Goal: Task Accomplishment & Management: Manage account settings

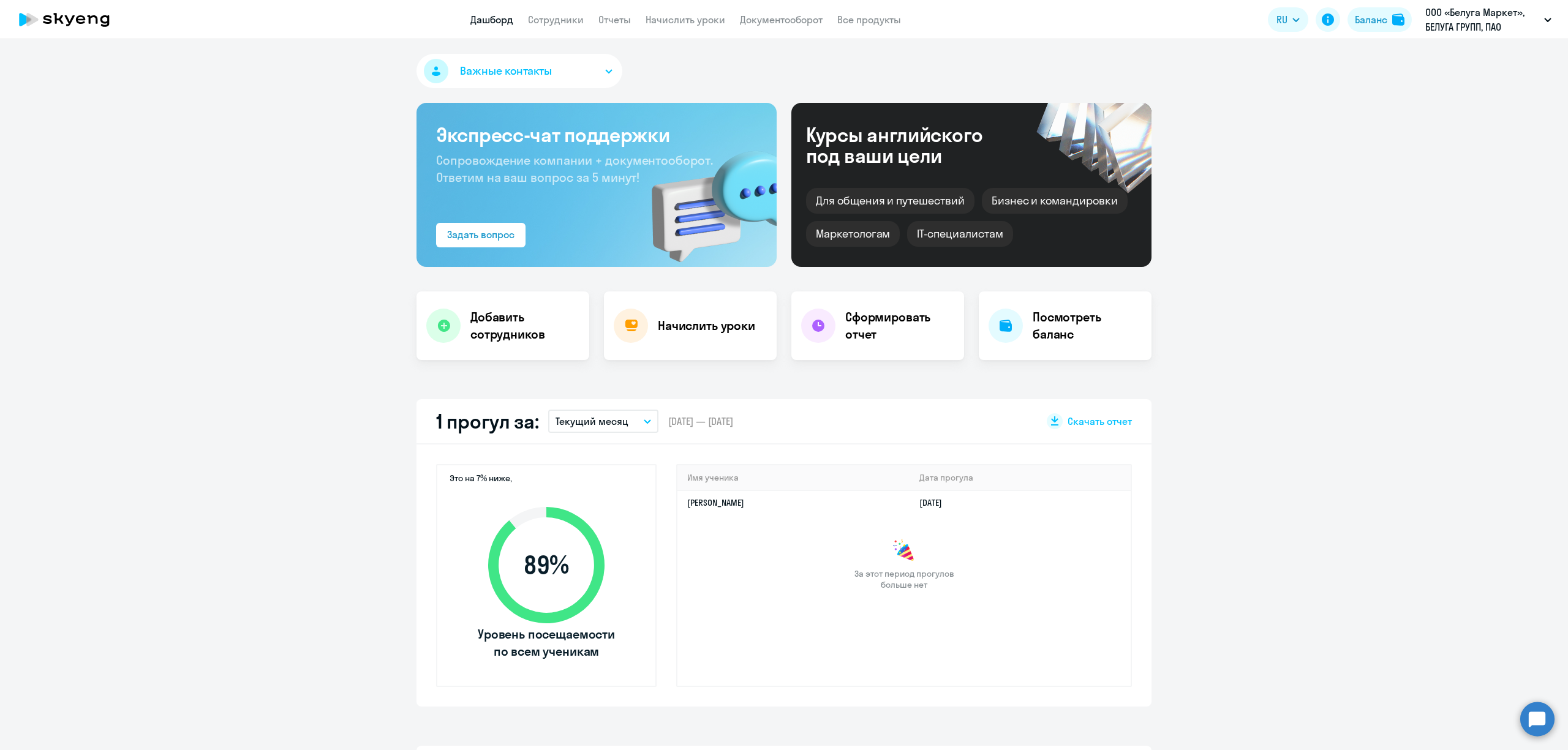
select select "30"
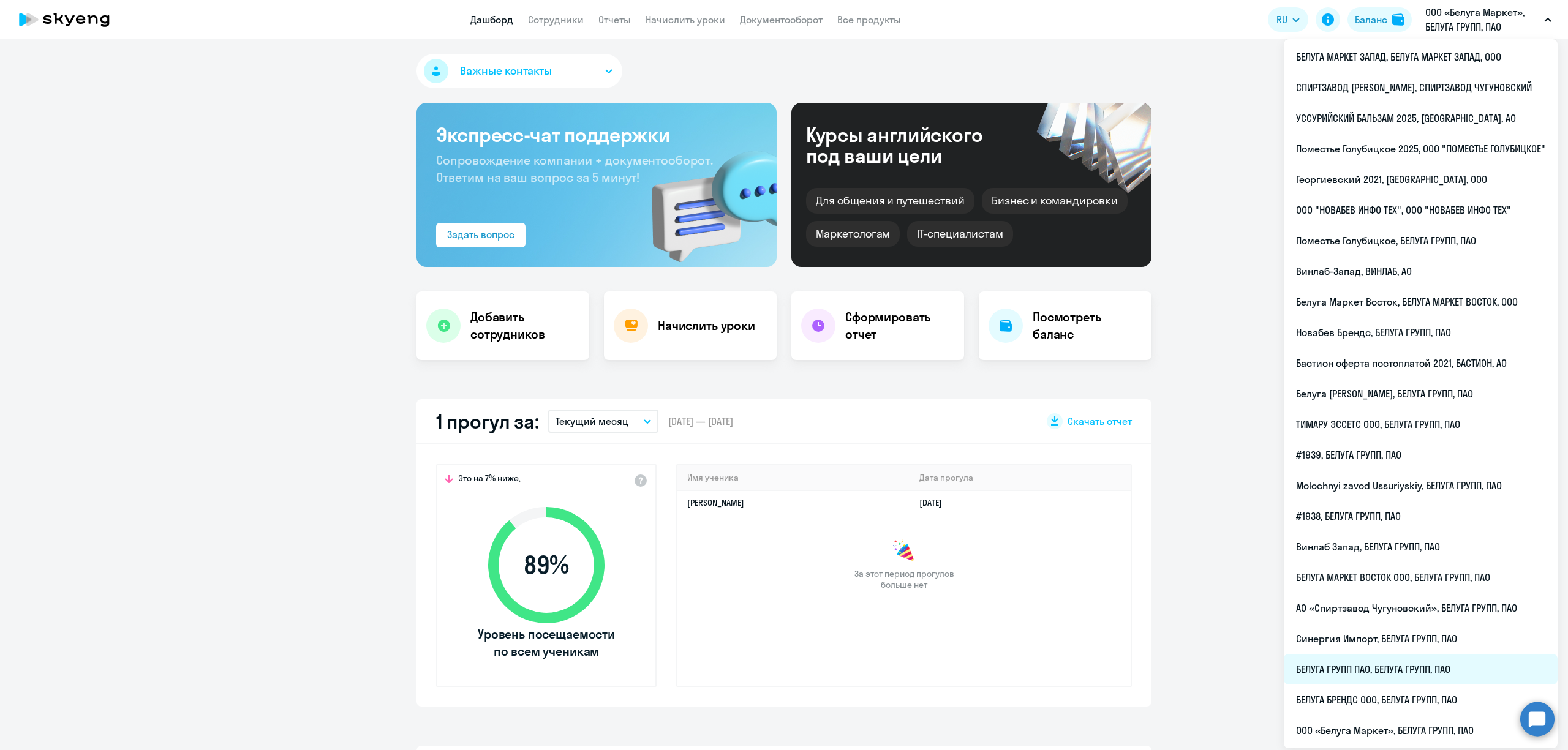
click at [1413, 671] on li "БЕЛУГА ГРУПП ПАО, БЕЛУГА ГРУПП, ПАО" at bounding box center [1421, 669] width 274 height 30
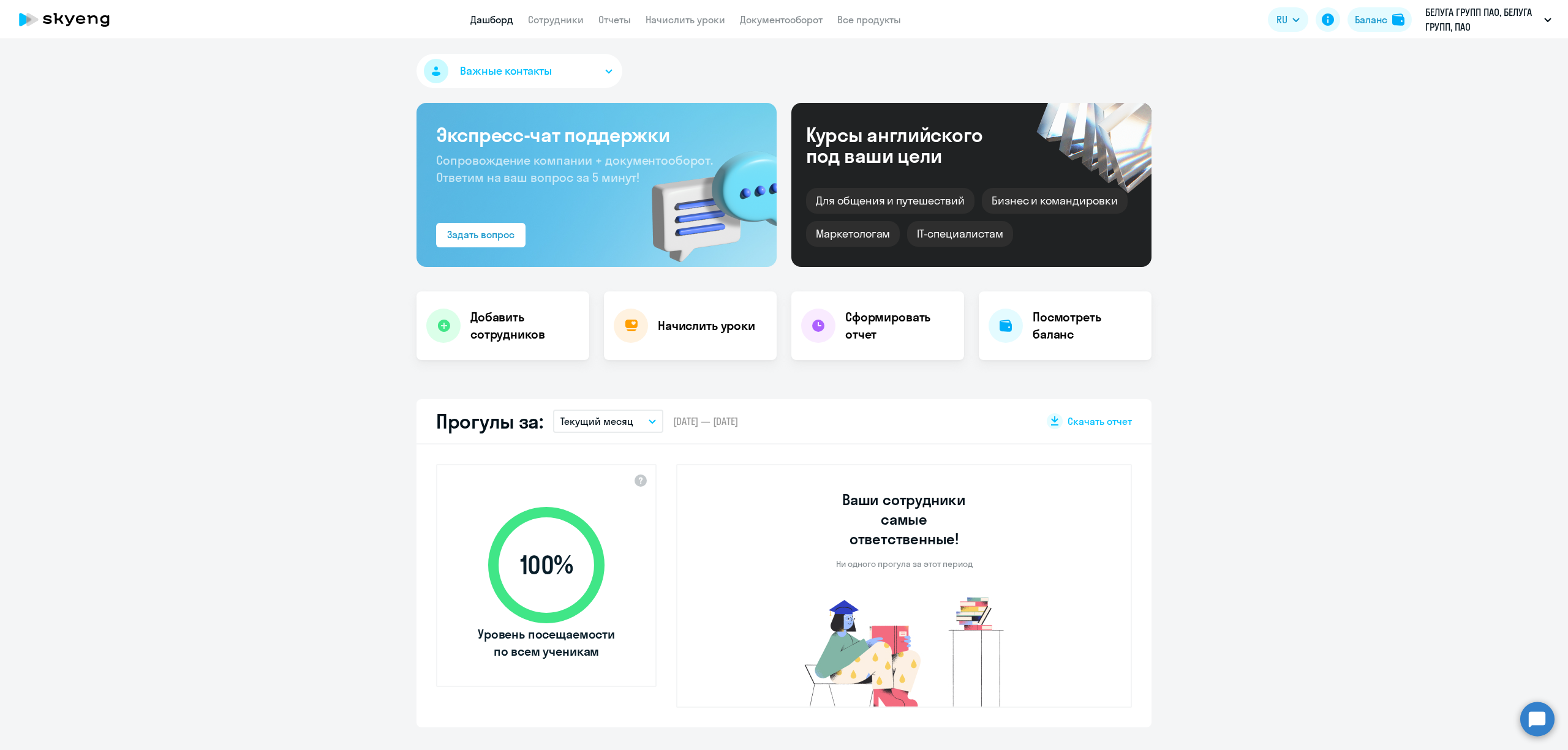
select select "30"
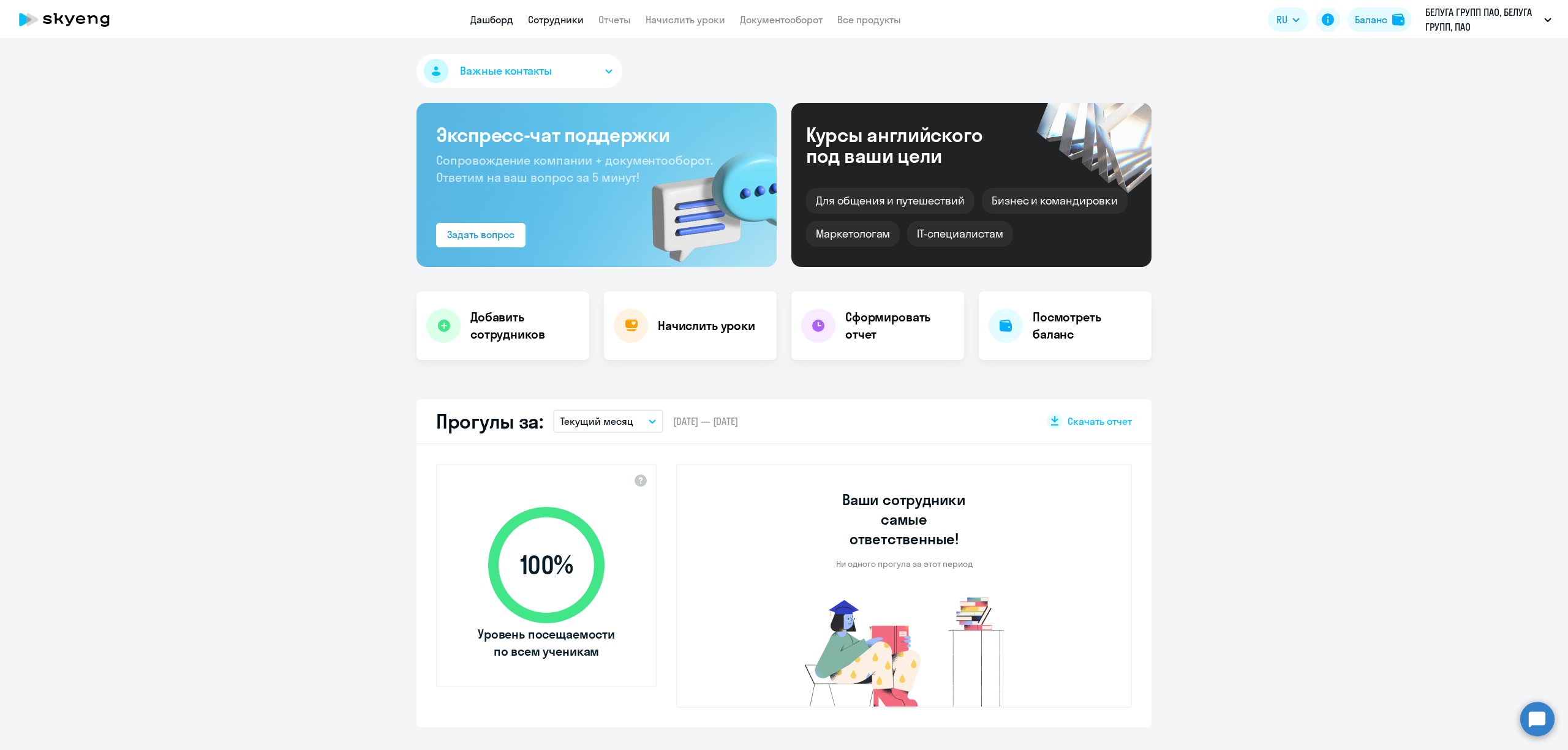
click at [557, 20] on link "Сотрудники" at bounding box center [556, 19] width 56 height 12
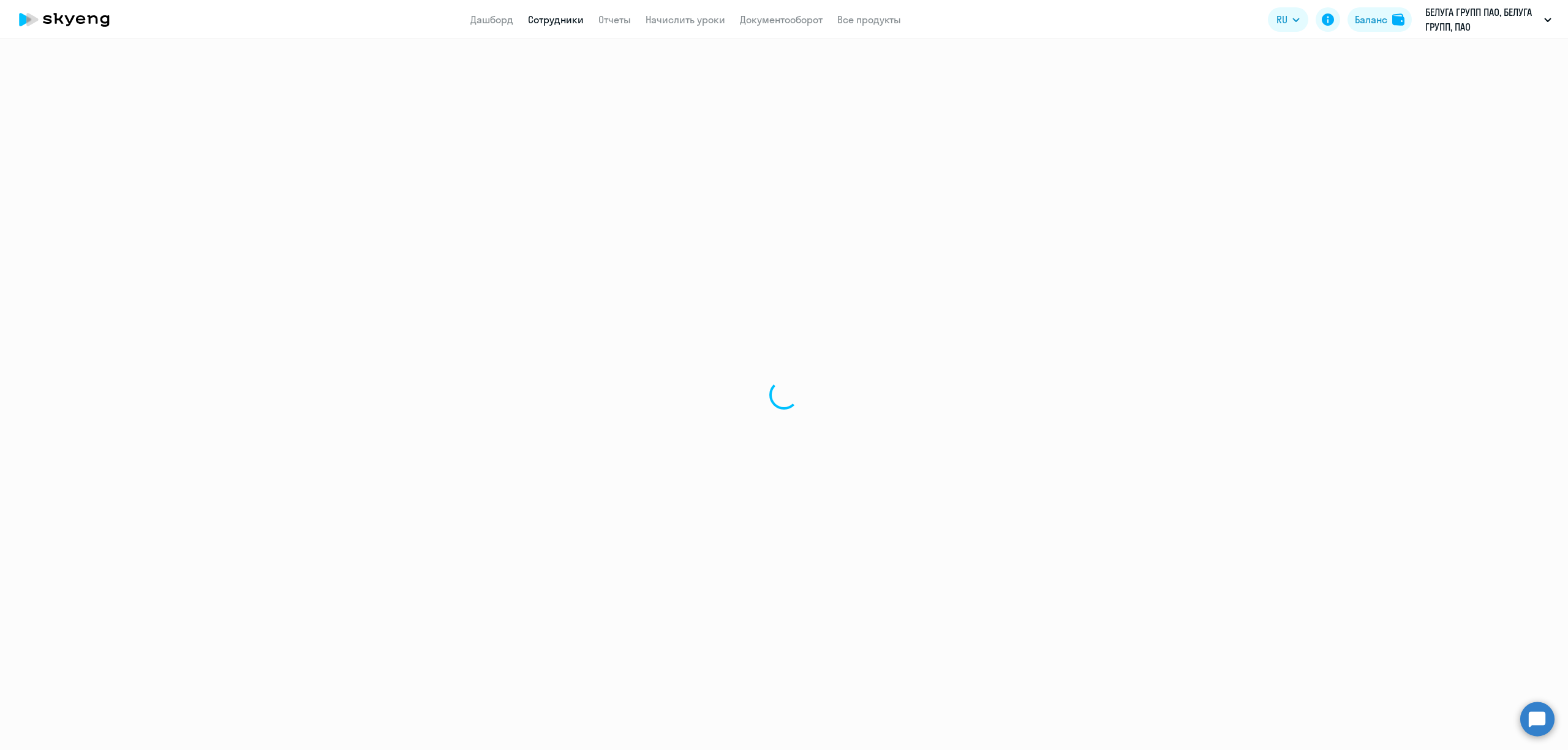
select select "30"
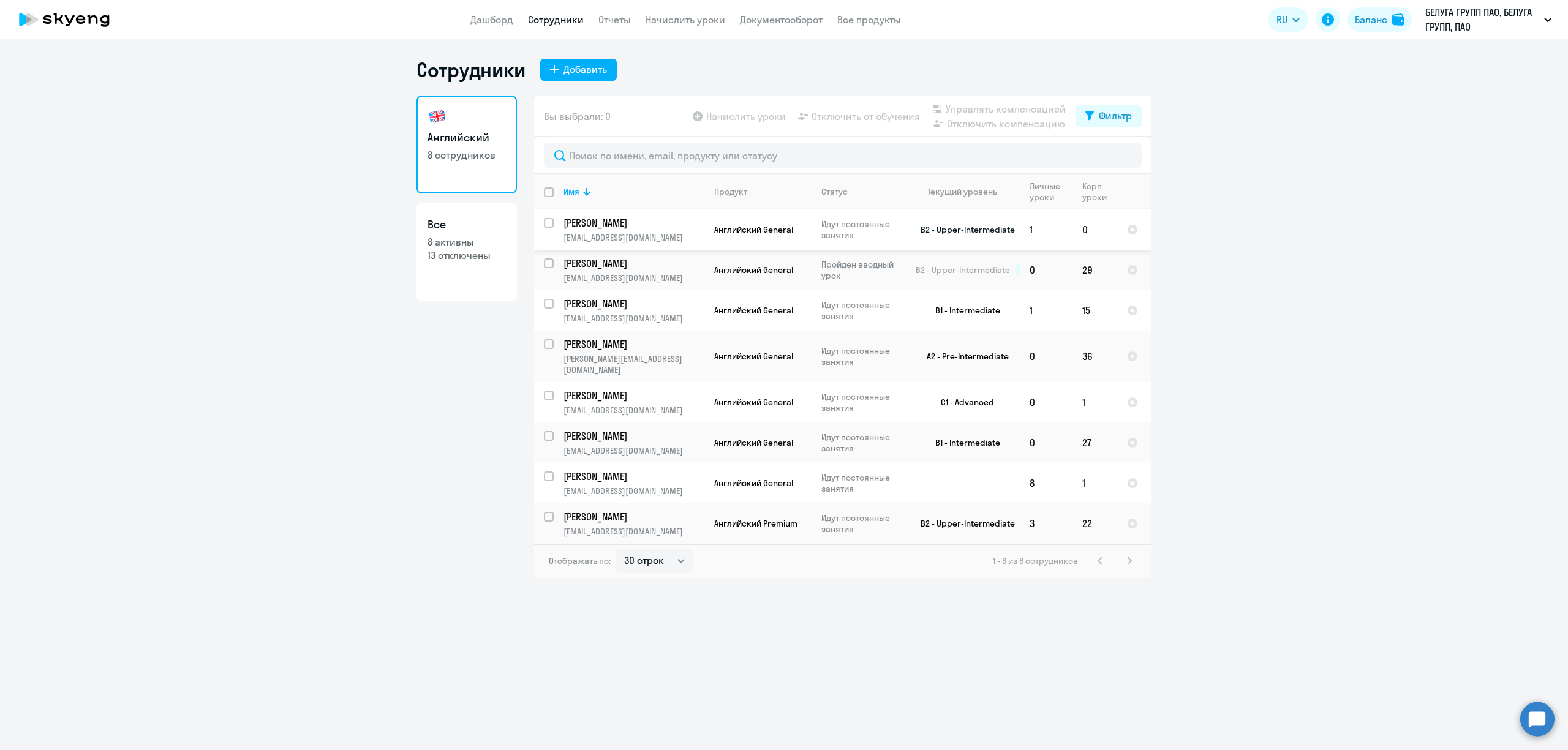
click at [633, 227] on p "[PERSON_NAME]" at bounding box center [632, 222] width 138 height 13
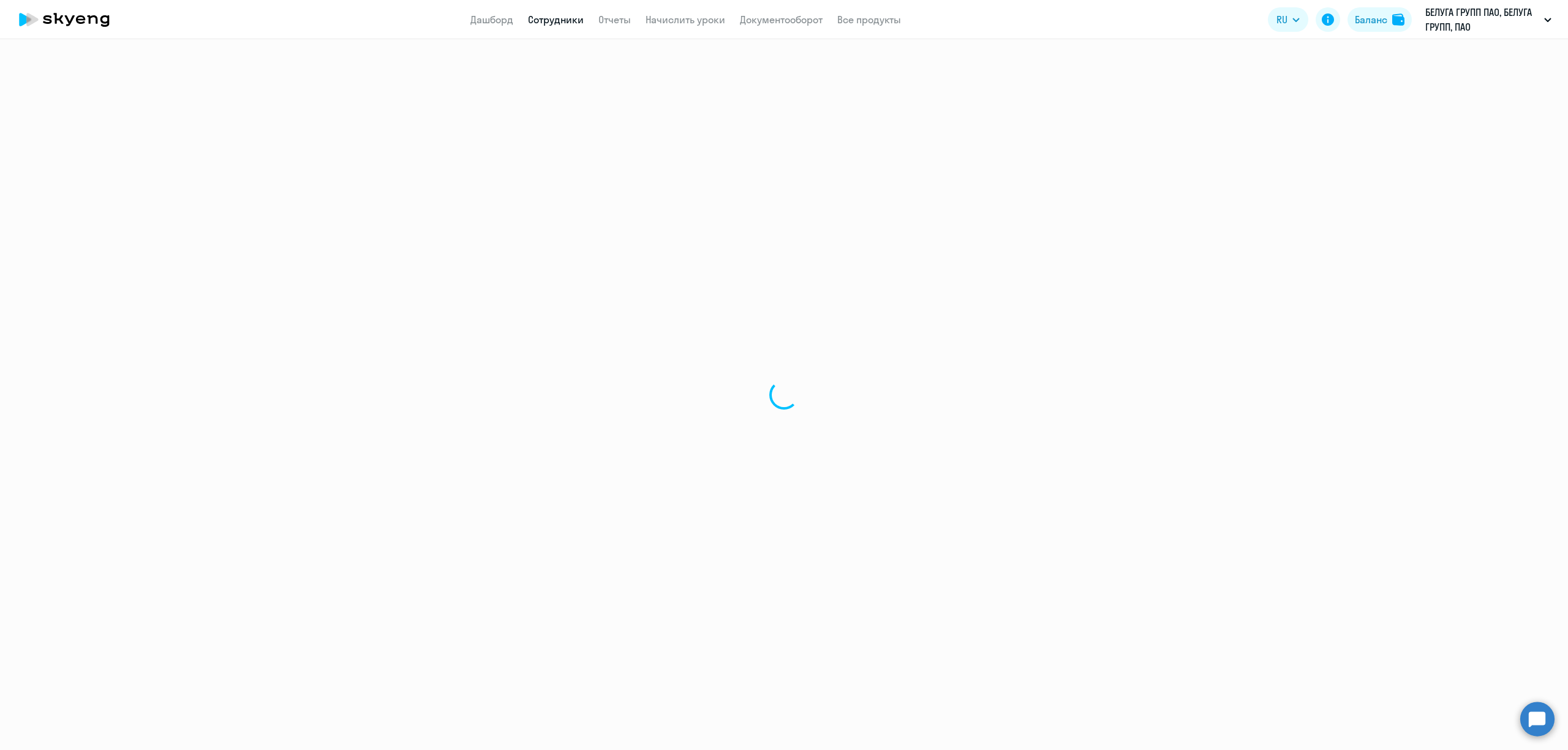
select select "english"
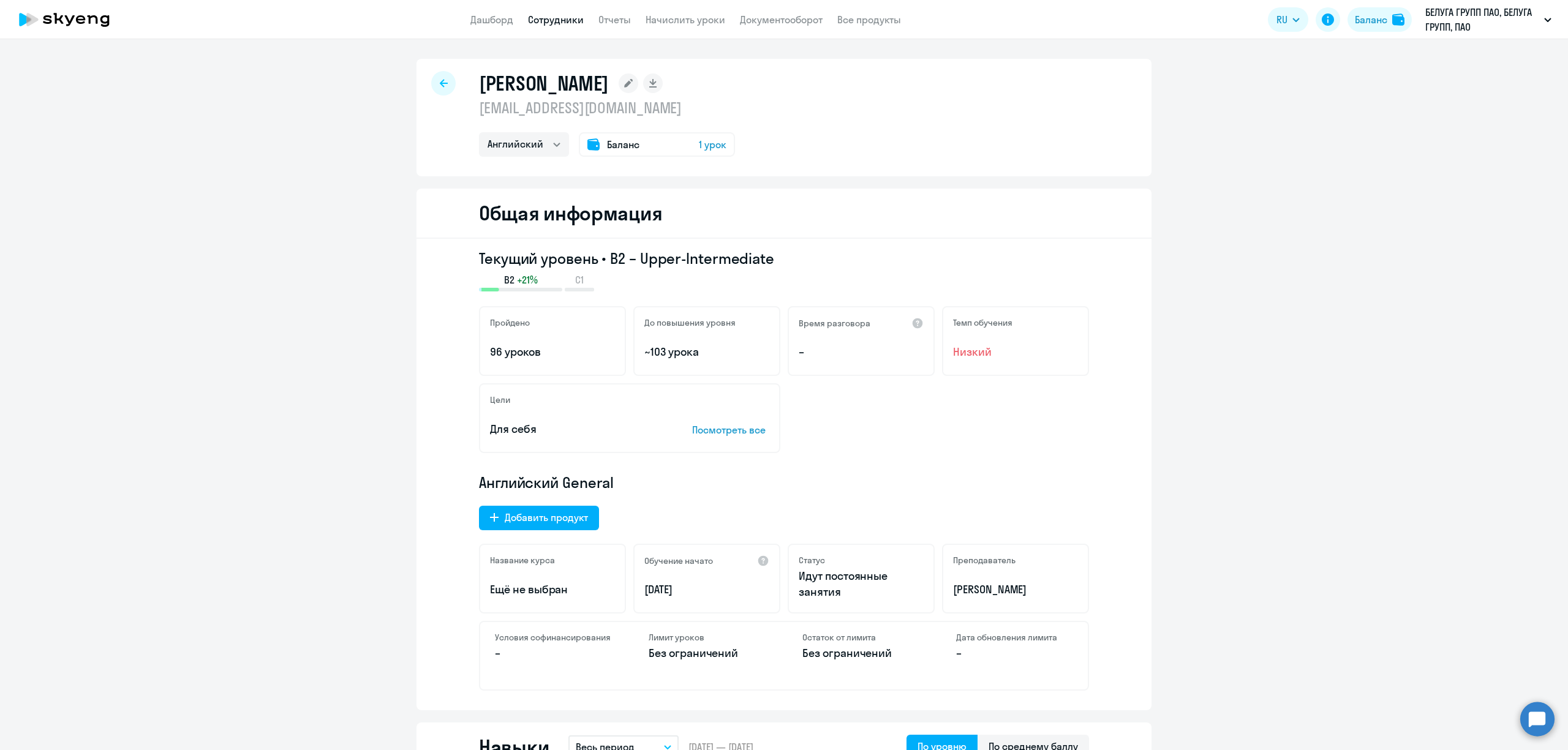
click at [700, 143] on span "1 урок" at bounding box center [713, 144] width 28 height 15
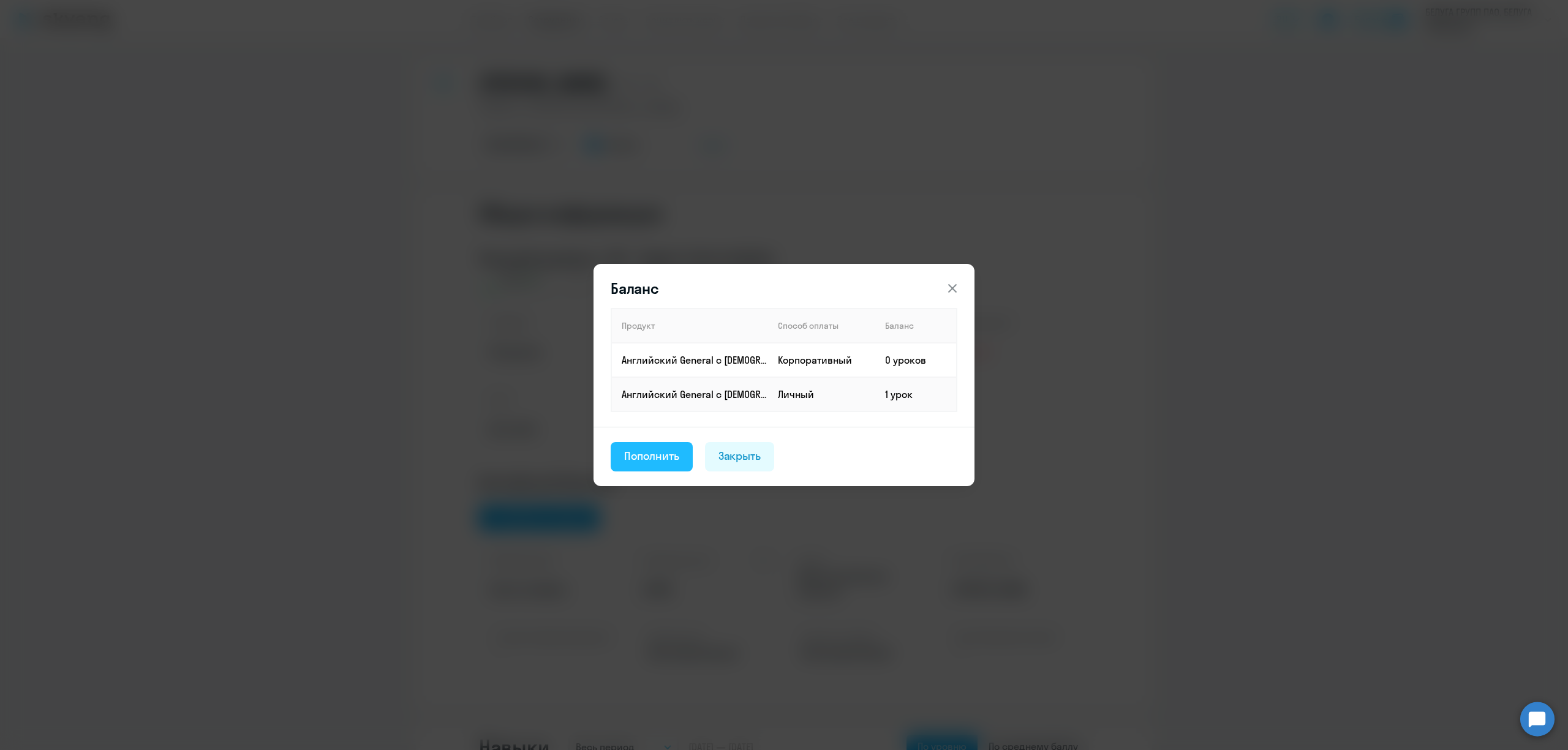
click at [664, 458] on div "Пополнить" at bounding box center [651, 456] width 55 height 16
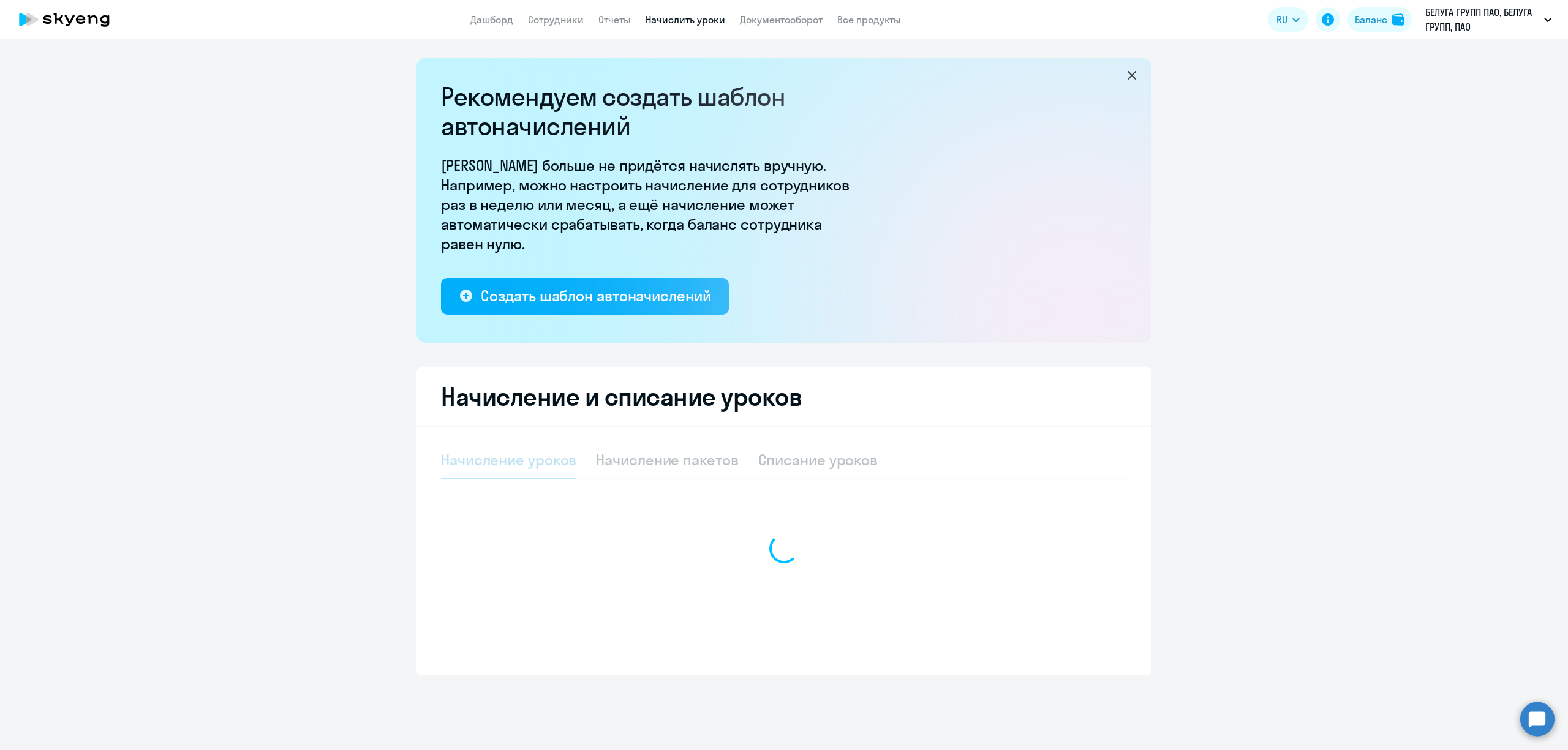
select select "10"
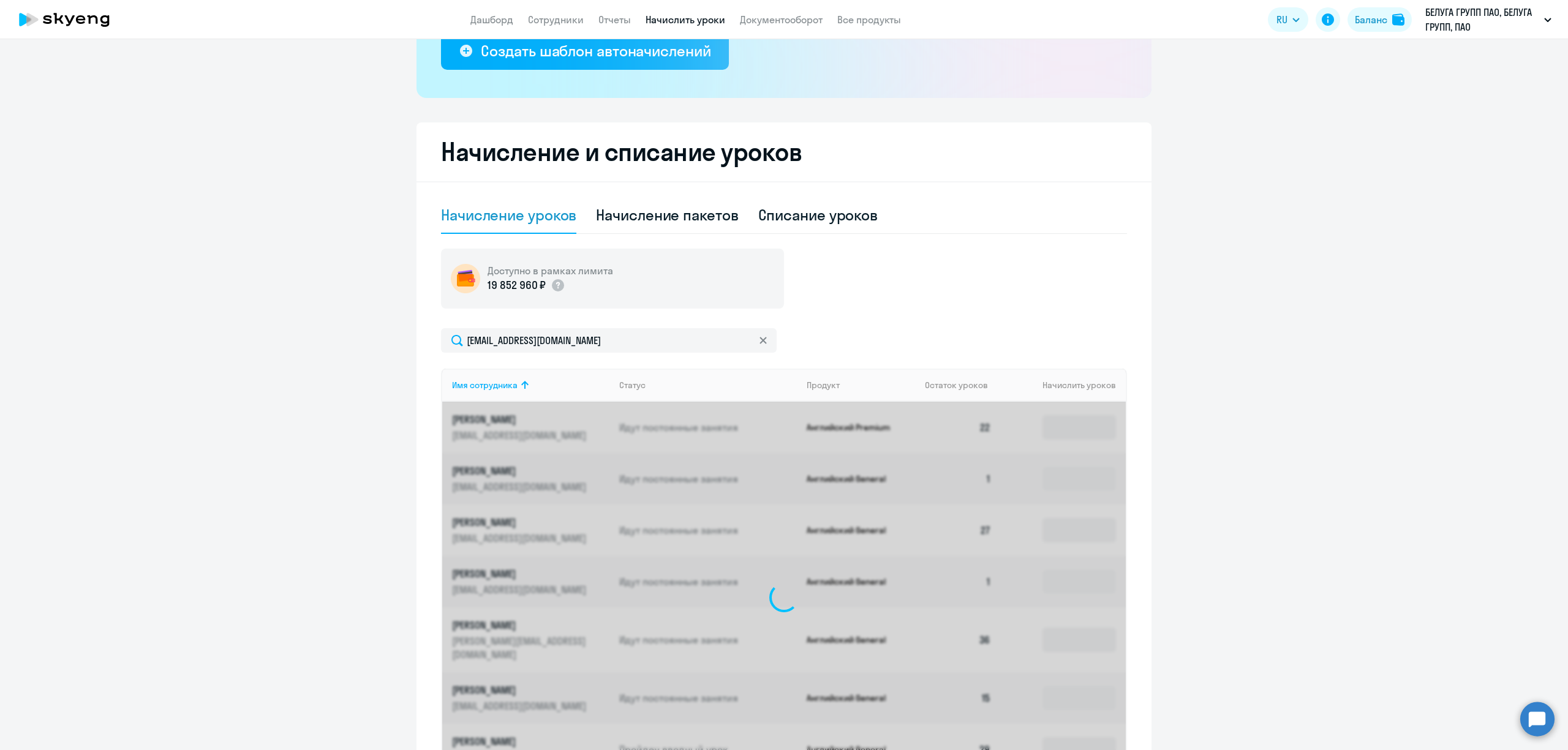
scroll to position [150, 0]
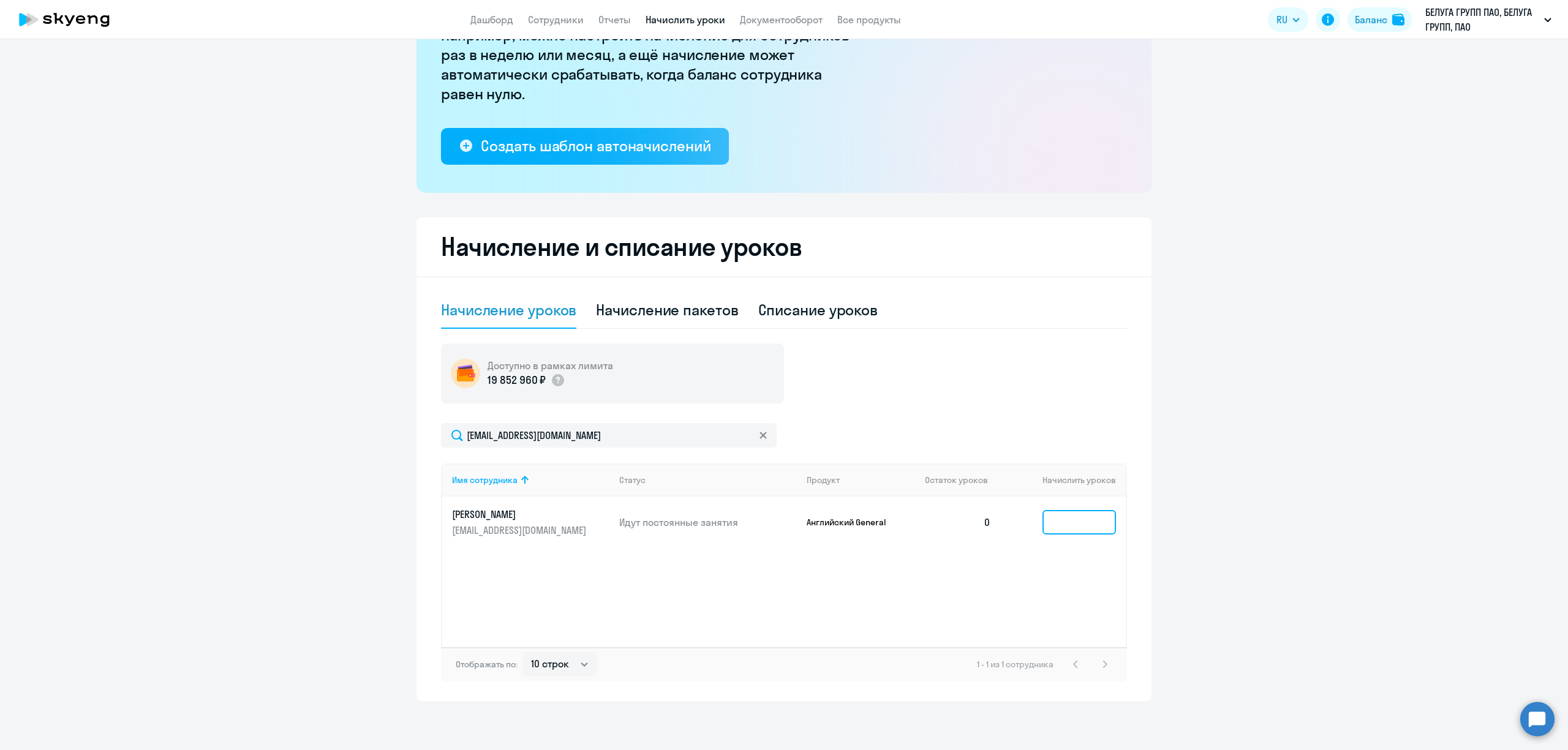
click at [1064, 527] on input at bounding box center [1079, 522] width 73 height 25
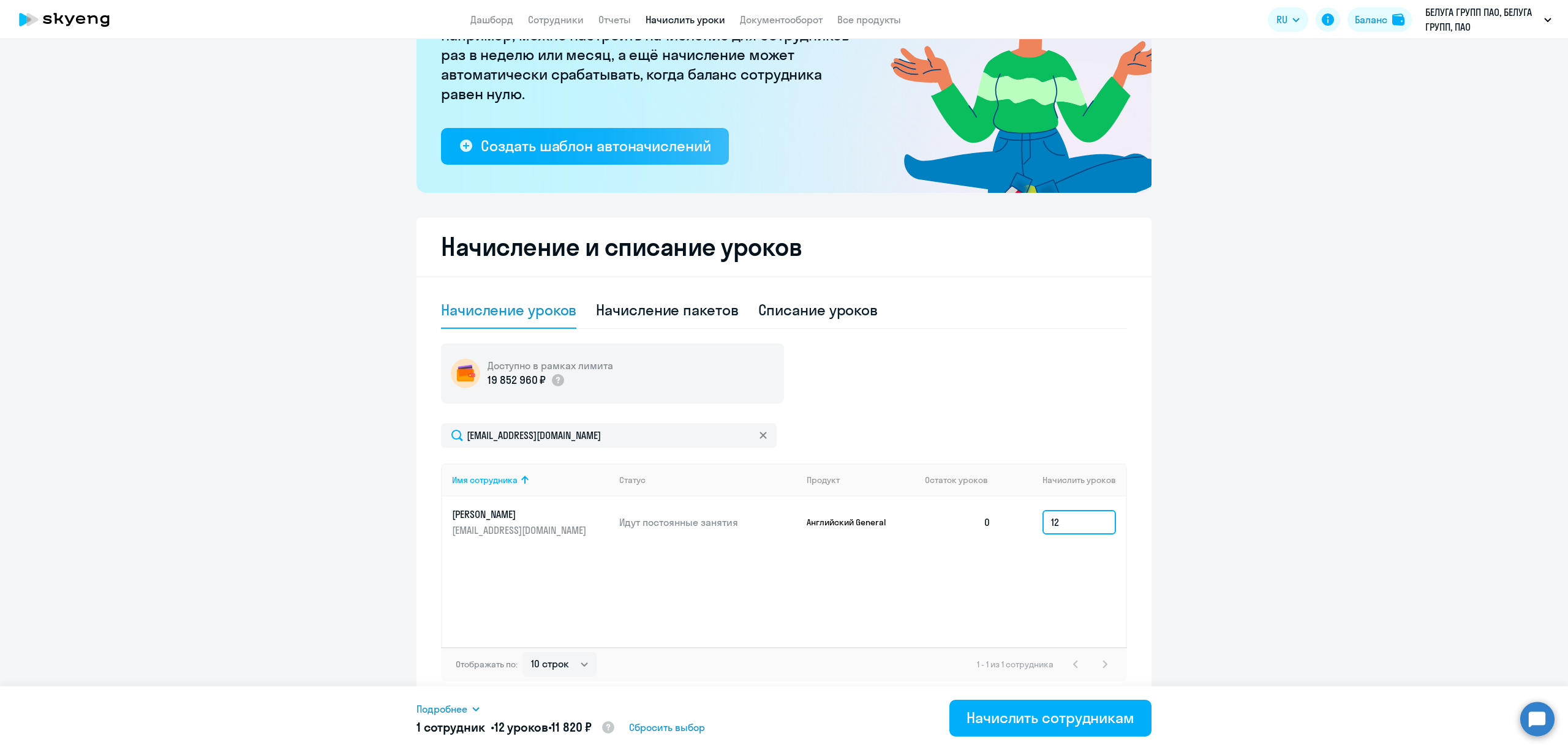
type input "12"
click at [1075, 715] on div "Начислить сотрудникам" at bounding box center [1051, 717] width 168 height 20
